Goal: Transaction & Acquisition: Purchase product/service

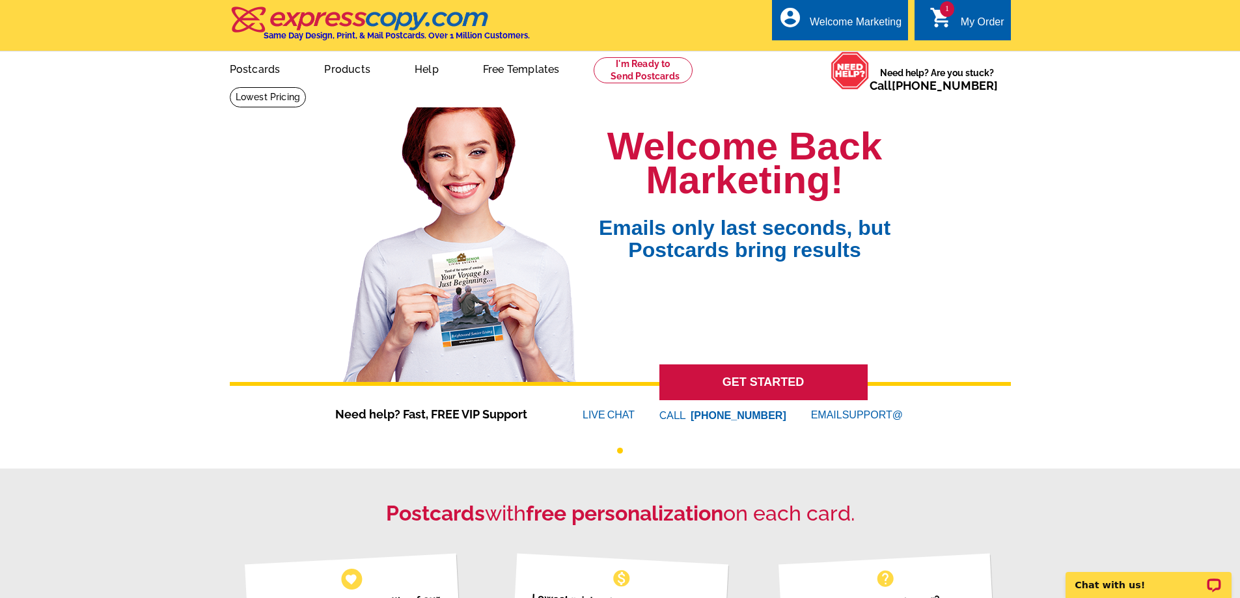
click at [976, 21] on div "My Order" at bounding box center [983, 25] width 44 height 18
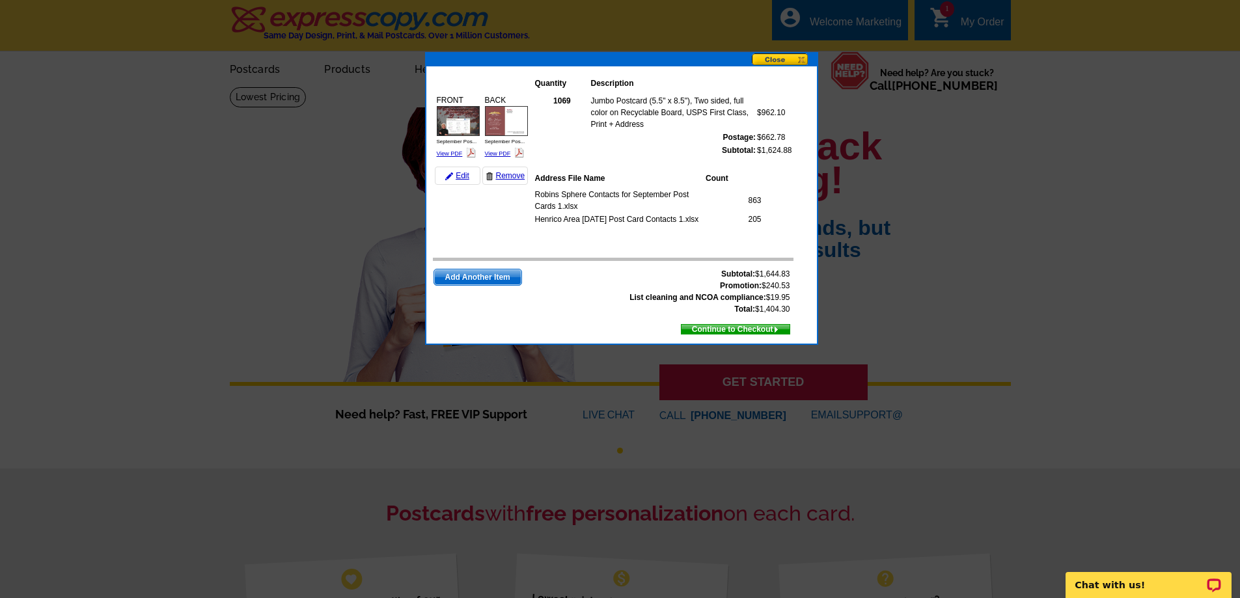
click at [718, 328] on span "Continue to Checkout" at bounding box center [736, 329] width 108 height 14
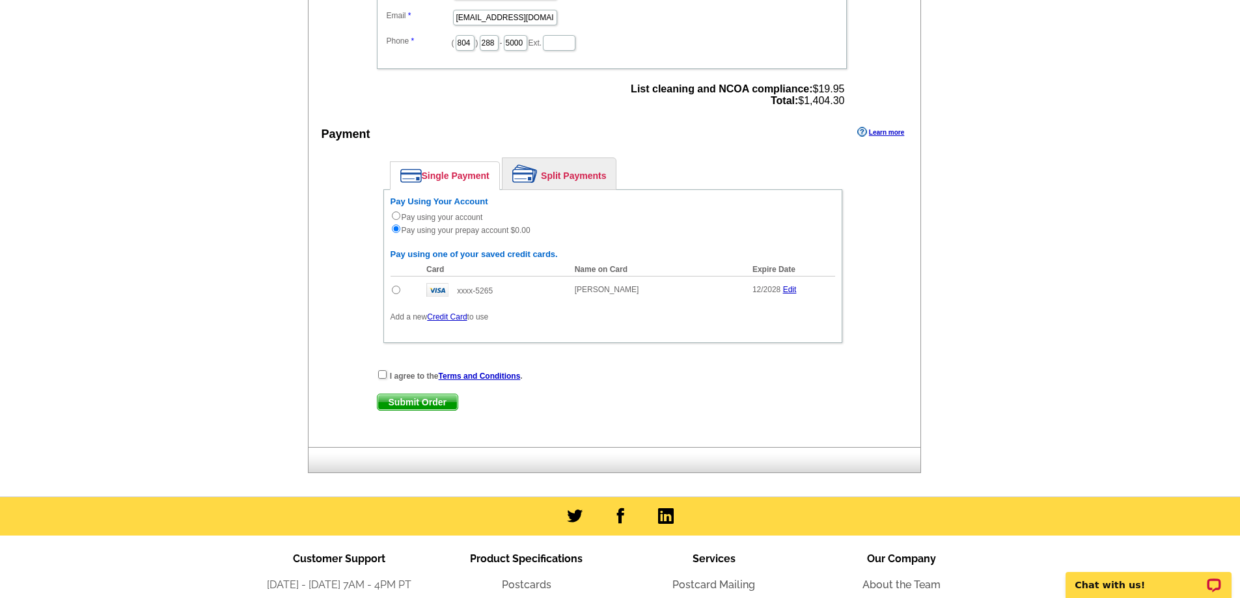
scroll to position [537, 0]
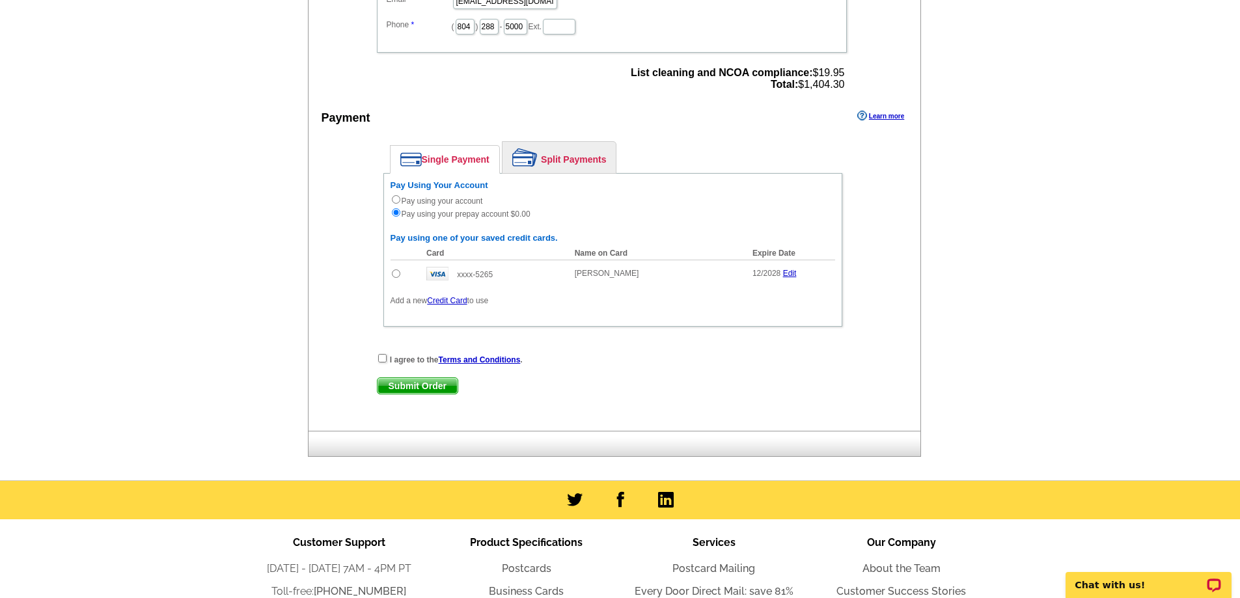
click at [396, 275] on input "radio" at bounding box center [396, 273] width 8 height 8
radio input "true"
radio input "false"
drag, startPoint x: 383, startPoint y: 359, endPoint x: 394, endPoint y: 357, distance: 11.2
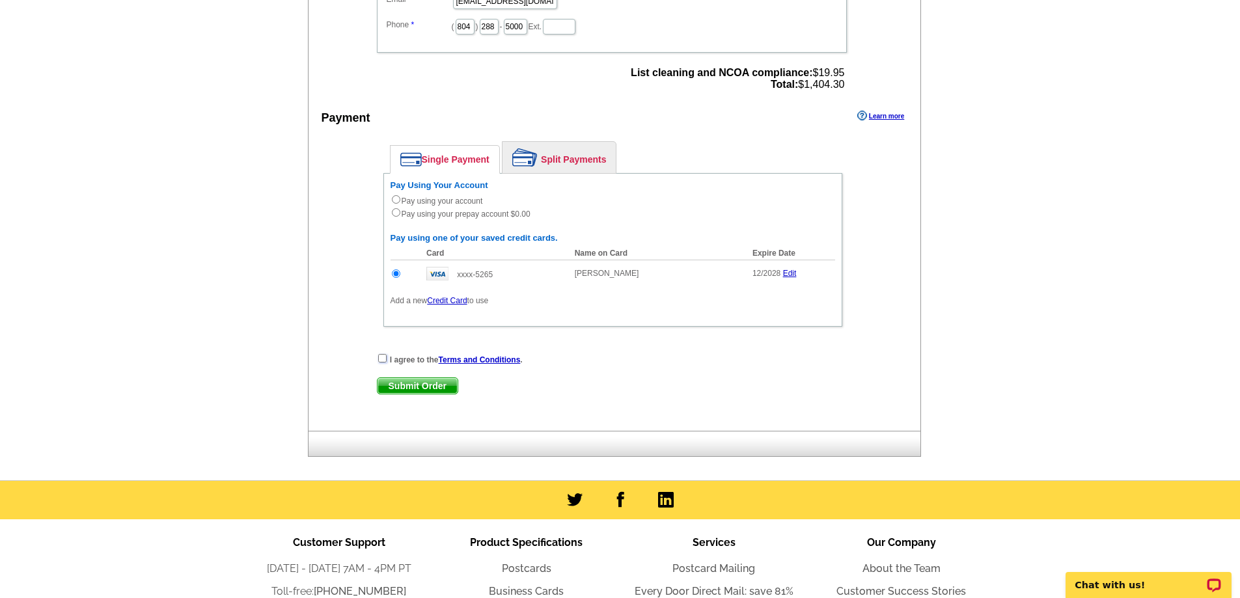
click at [382, 359] on input "checkbox" at bounding box center [382, 358] width 8 height 8
checkbox input "true"
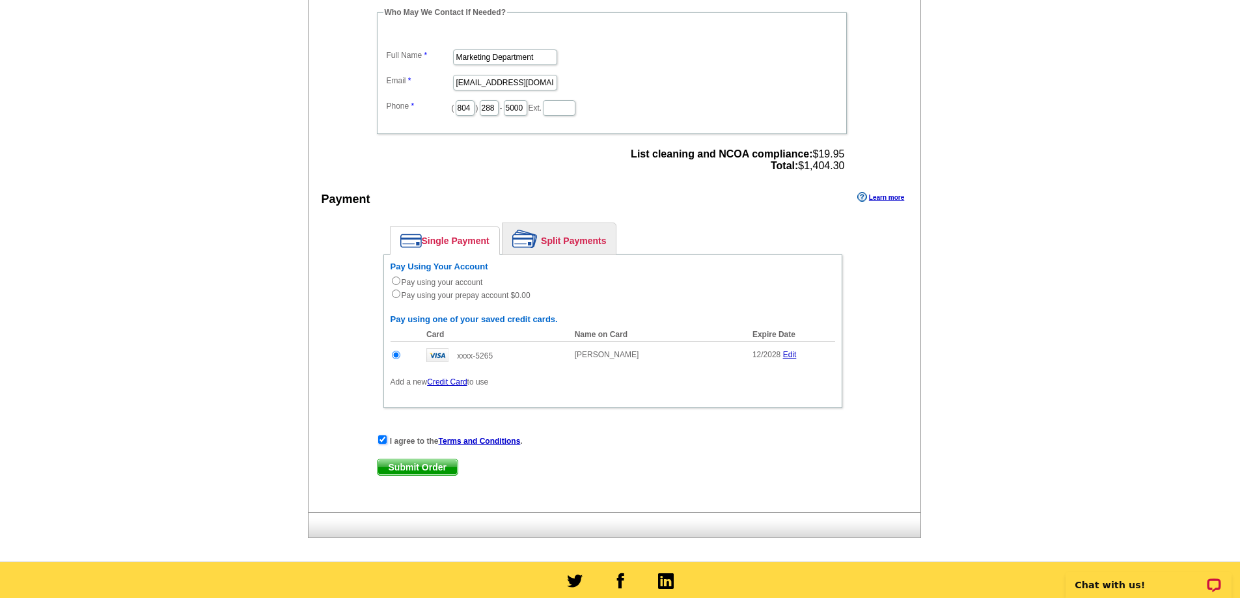
scroll to position [553, 0]
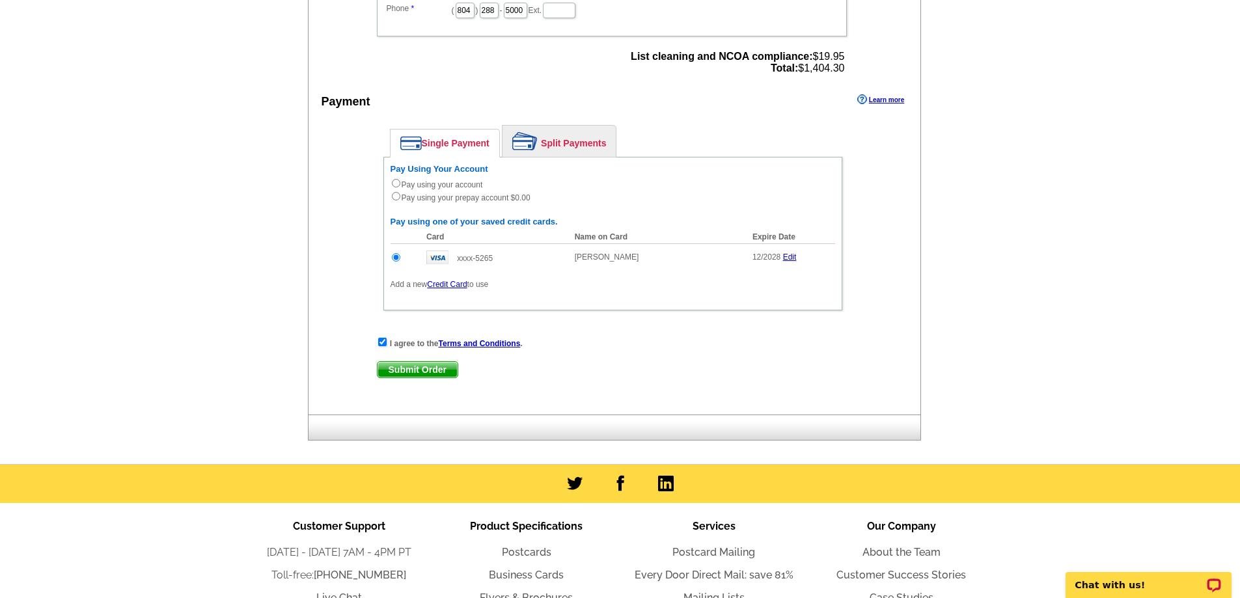
click at [436, 373] on span "Submit Order" at bounding box center [418, 370] width 80 height 16
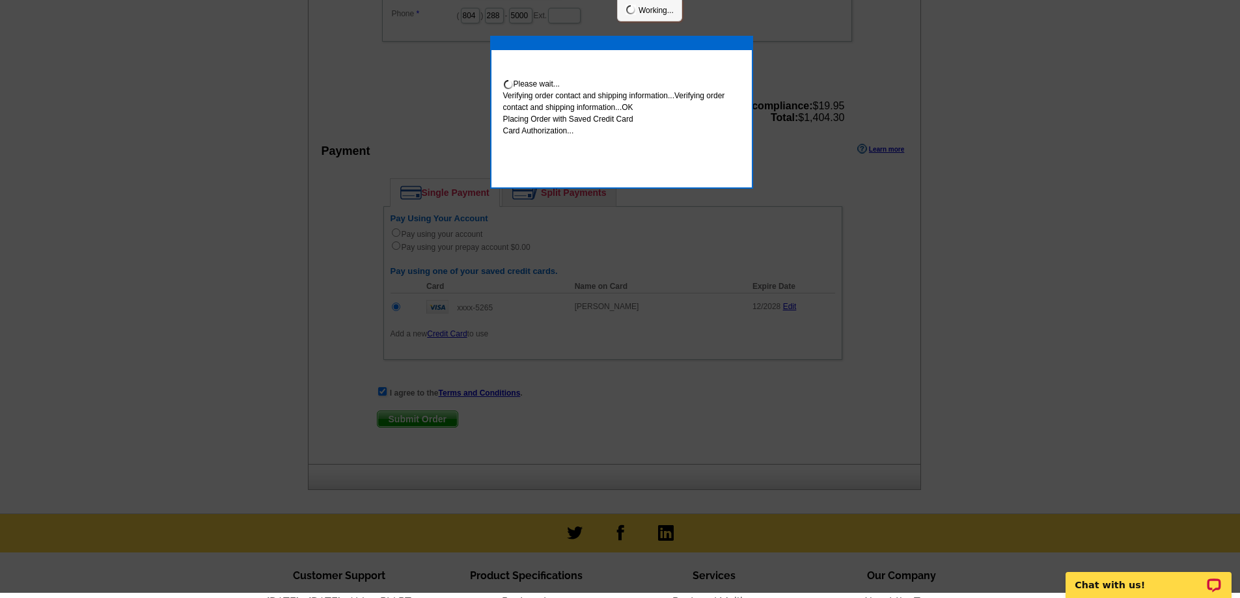
scroll to position [564, 0]
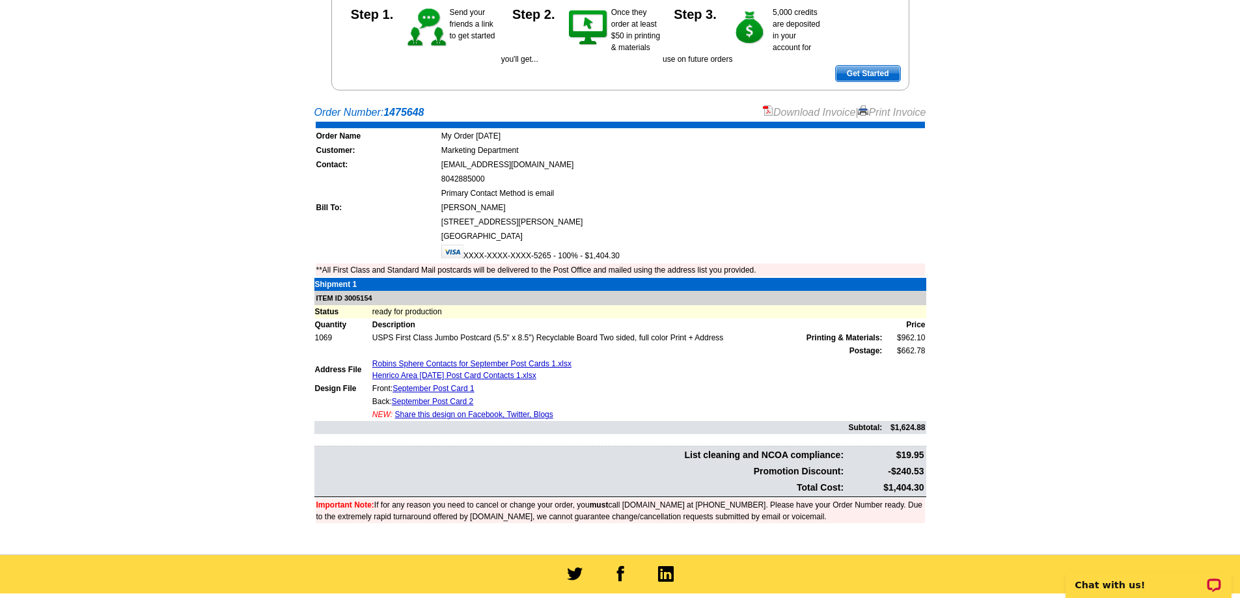
scroll to position [195, 0]
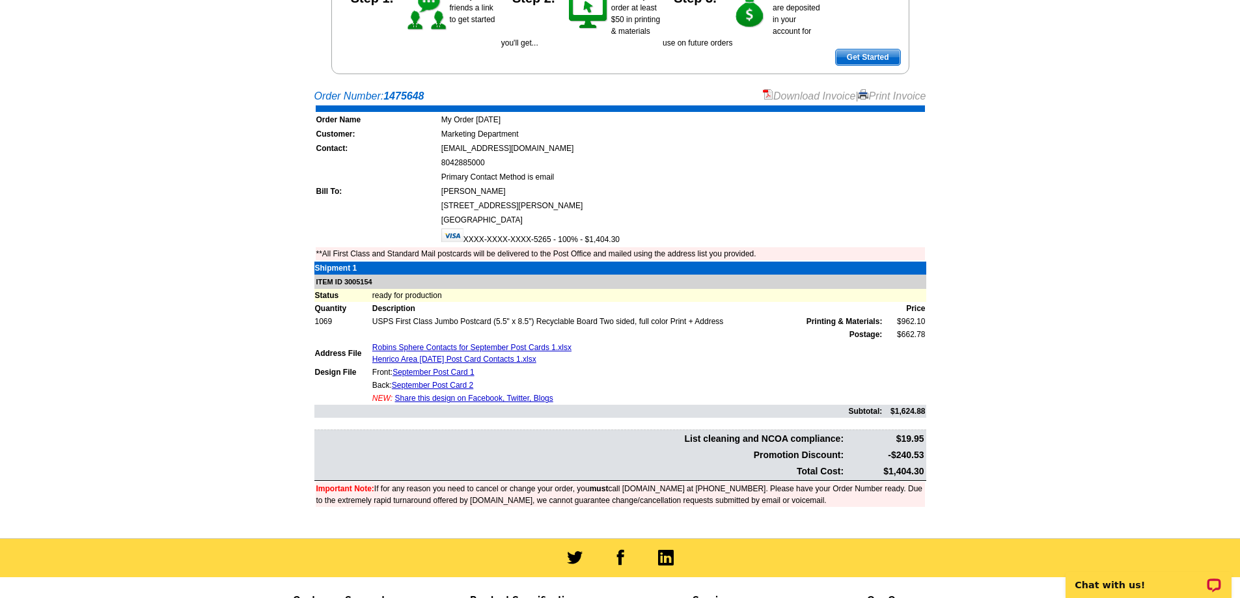
click at [906, 95] on link "Print Invoice" at bounding box center [892, 95] width 68 height 11
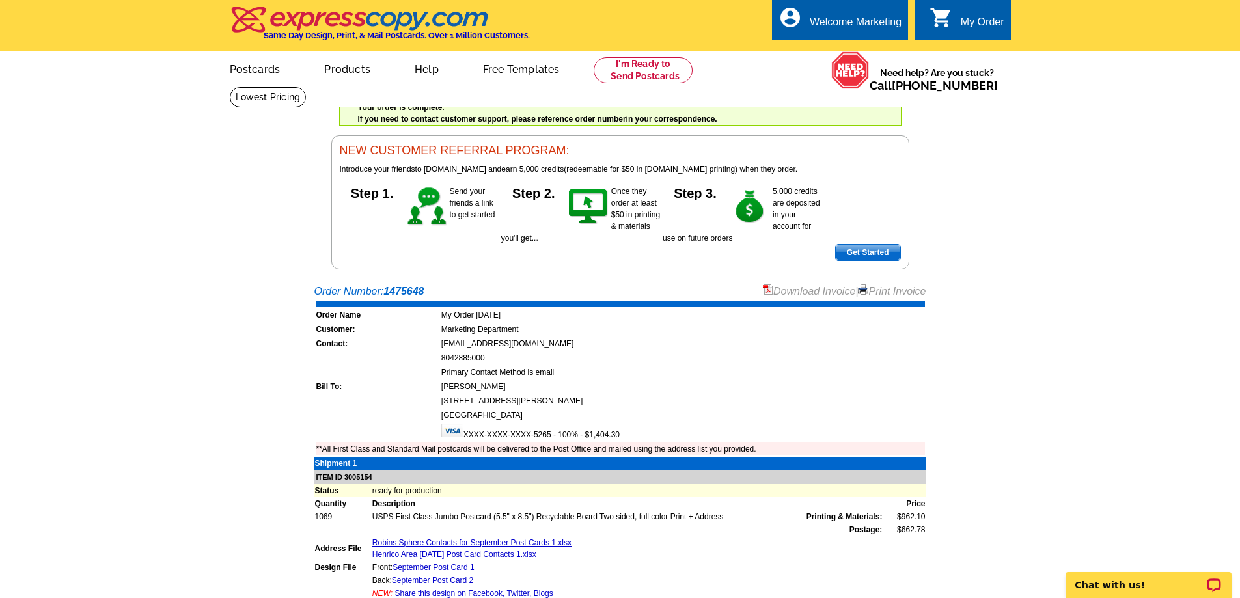
click at [815, 294] on link "Download Invoice" at bounding box center [809, 291] width 92 height 11
